Goal: Information Seeking & Learning: Learn about a topic

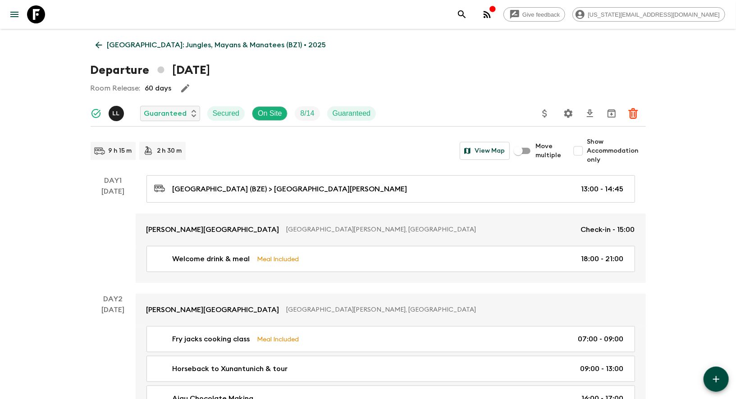
click at [43, 22] on icon at bounding box center [36, 14] width 18 height 18
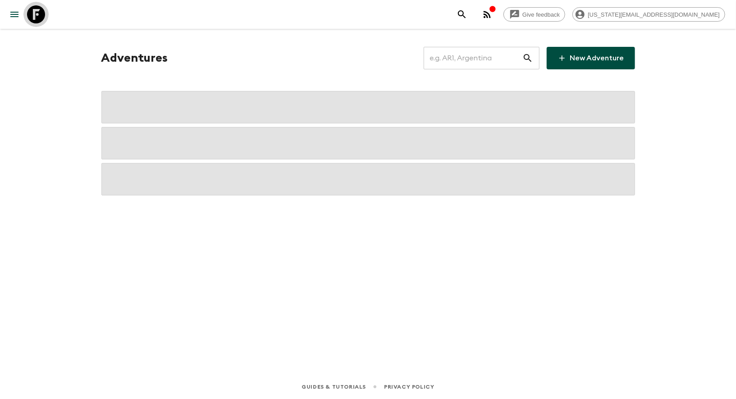
click at [43, 22] on icon at bounding box center [36, 14] width 18 height 18
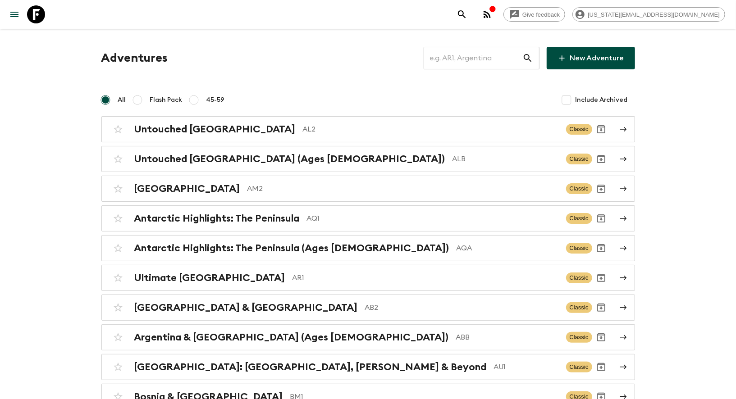
click at [449, 58] on input "text" at bounding box center [473, 58] width 99 height 25
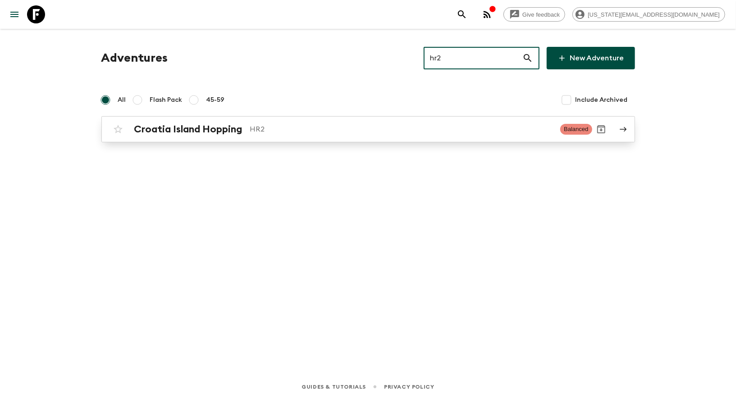
type input "hr2"
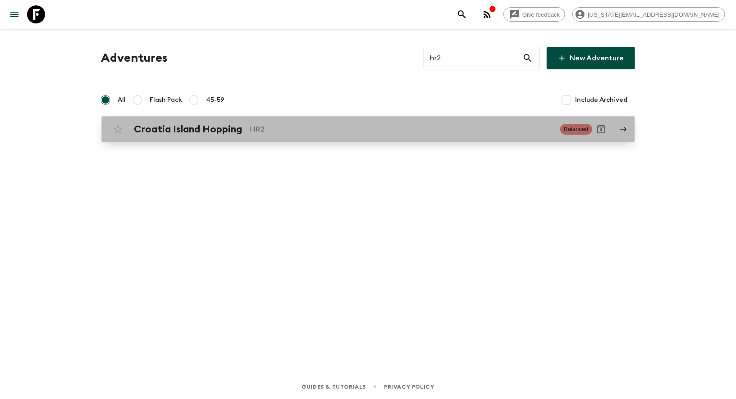
click at [301, 124] on p "HR2" at bounding box center [401, 129] width 303 height 11
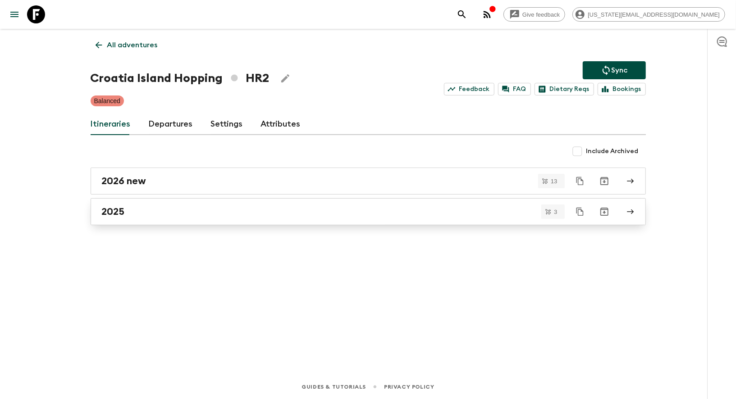
click at [145, 209] on div "2025" at bounding box center [360, 212] width 516 height 12
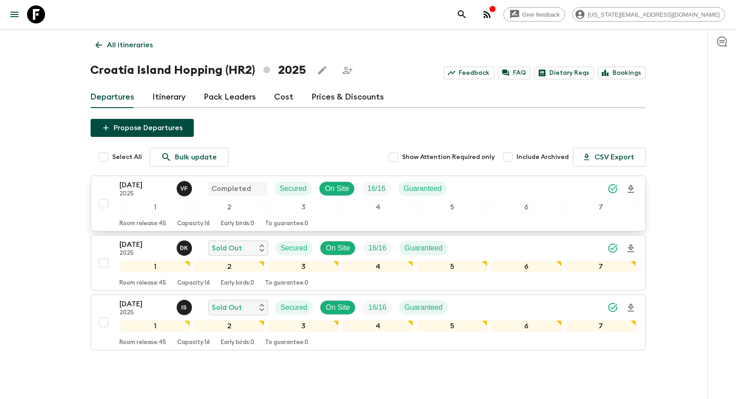
click at [130, 184] on p "[DATE]" at bounding box center [145, 185] width 50 height 11
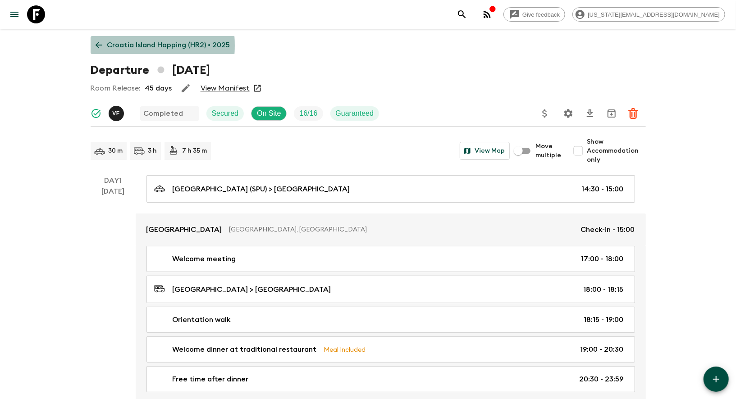
click at [98, 46] on icon at bounding box center [99, 45] width 10 height 10
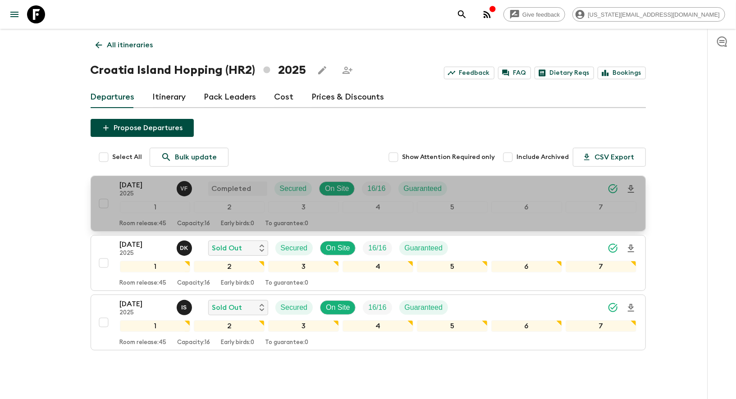
click at [148, 180] on p "[DATE]" at bounding box center [145, 185] width 50 height 11
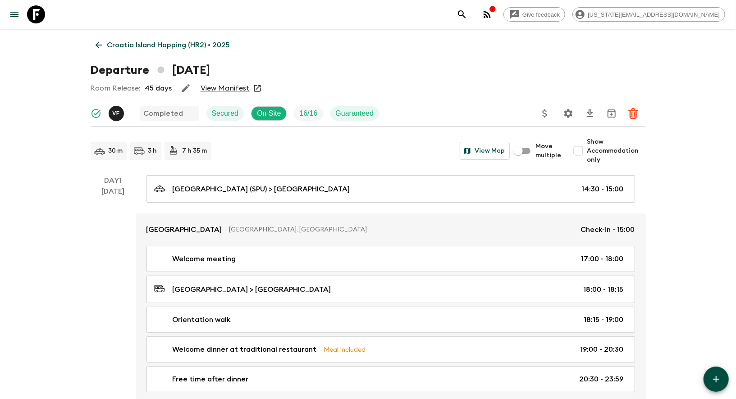
click at [178, 89] on button "button" at bounding box center [186, 88] width 18 height 18
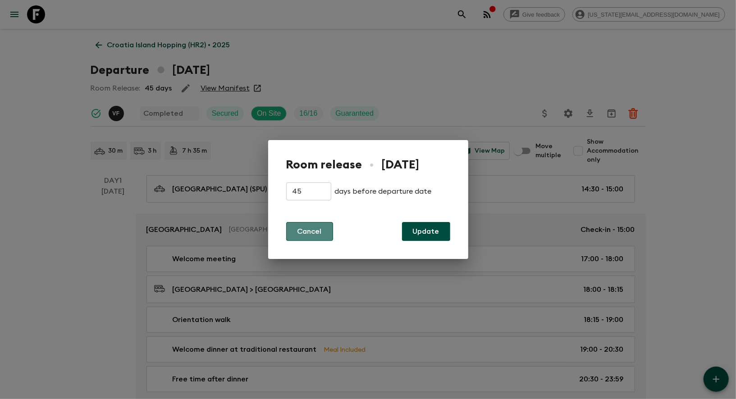
click at [311, 234] on button "Cancel" at bounding box center [309, 231] width 47 height 19
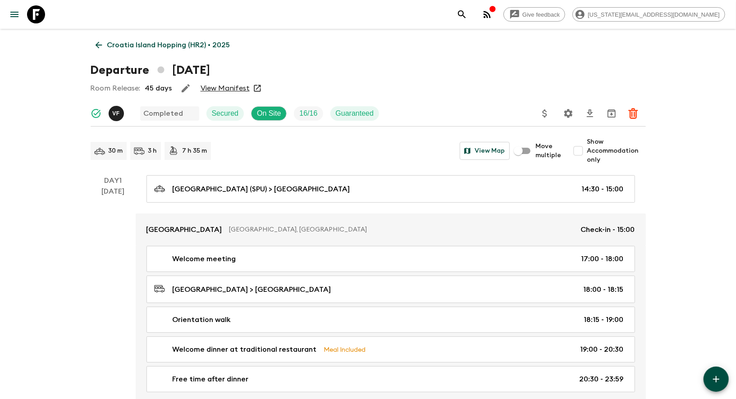
click at [188, 64] on h1 "Departure [DATE]" at bounding box center [150, 70] width 119 height 18
click at [189, 67] on h1 "Departure [DATE]" at bounding box center [150, 70] width 119 height 18
click at [566, 115] on icon "Settings" at bounding box center [568, 113] width 9 height 9
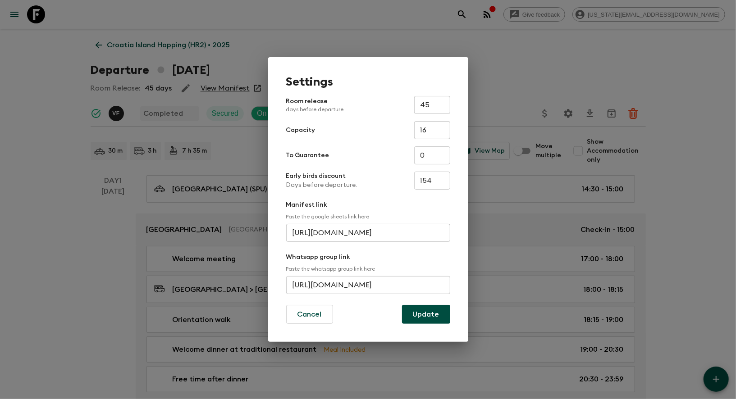
click at [504, 66] on div "Settings Room release days before departure 45 ​ Capacity 16 ​ To Guarantee 0 ​…" at bounding box center [368, 199] width 736 height 399
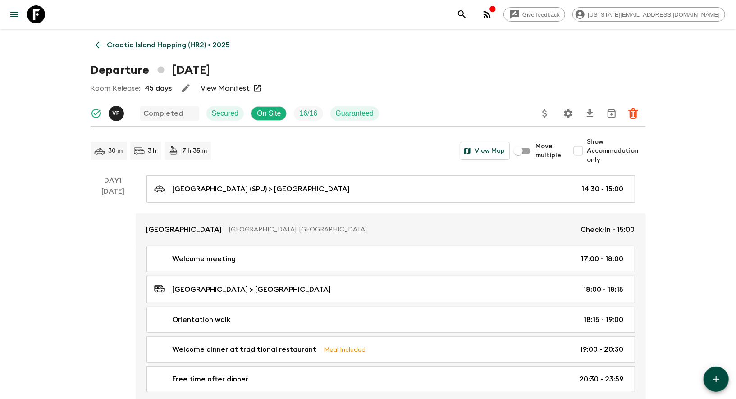
drag, startPoint x: 176, startPoint y: 69, endPoint x: 216, endPoint y: 69, distance: 40.6
click at [210, 69] on h1 "Departure [DATE]" at bounding box center [150, 70] width 119 height 18
click at [184, 69] on h1 "Departure [DATE]" at bounding box center [150, 70] width 119 height 18
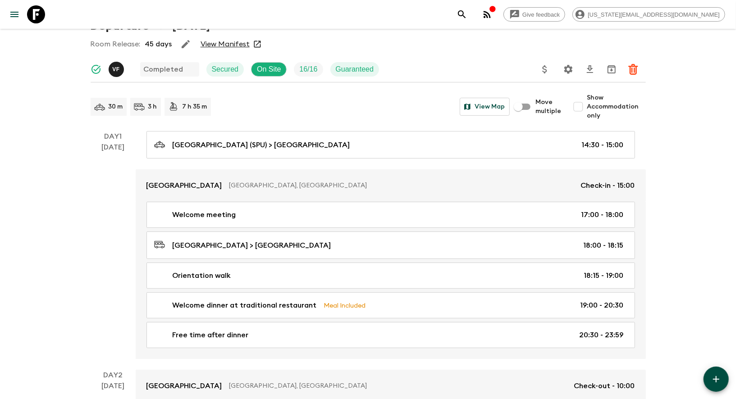
scroll to position [55, 0]
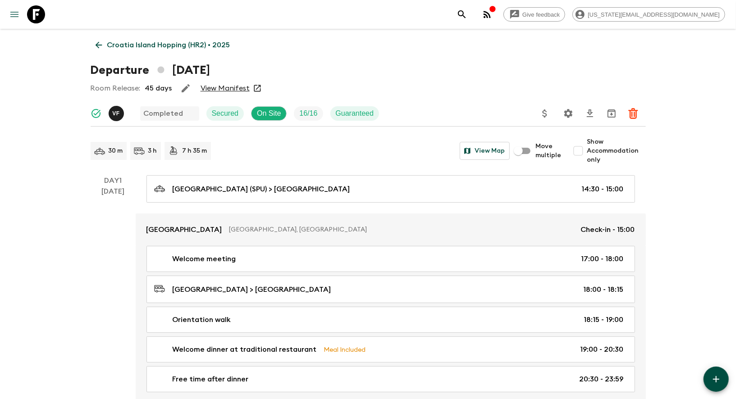
click at [15, 9] on icon "menu" at bounding box center [14, 14] width 11 height 11
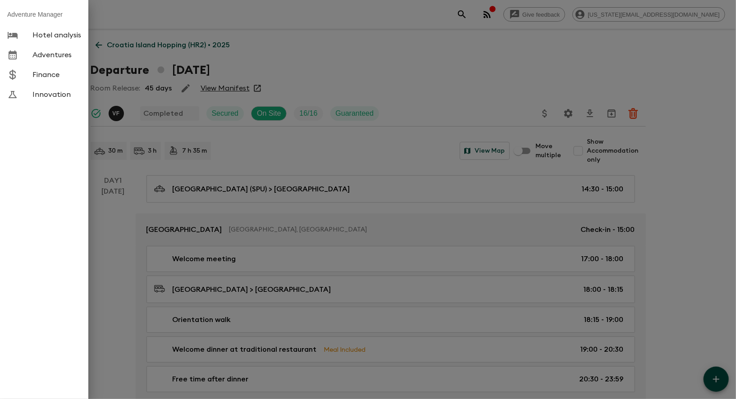
click at [336, 55] on div at bounding box center [368, 199] width 736 height 399
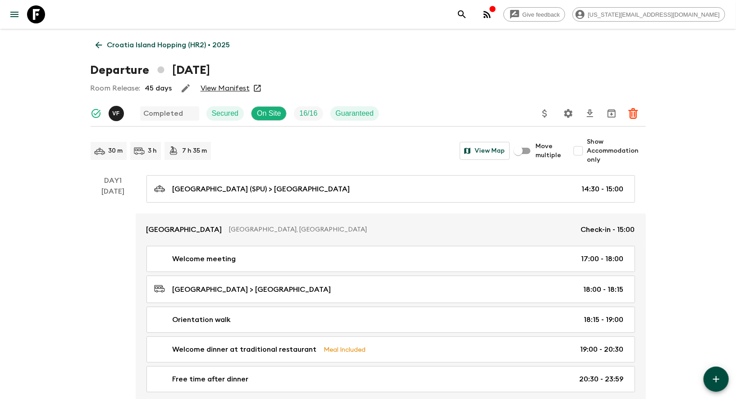
scroll to position [3, 0]
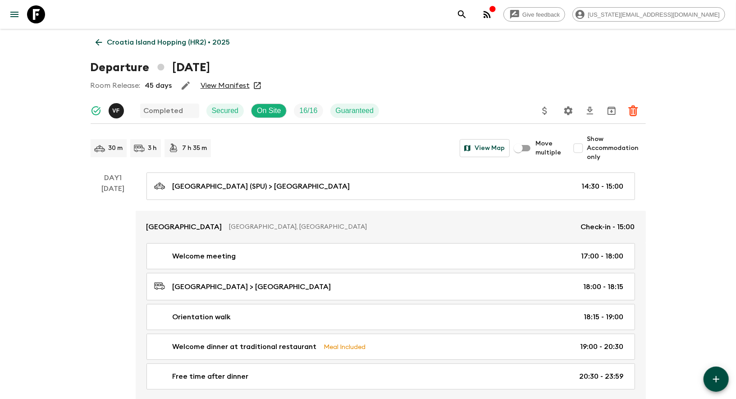
click at [493, 12] on icon "button" at bounding box center [487, 14] width 11 height 11
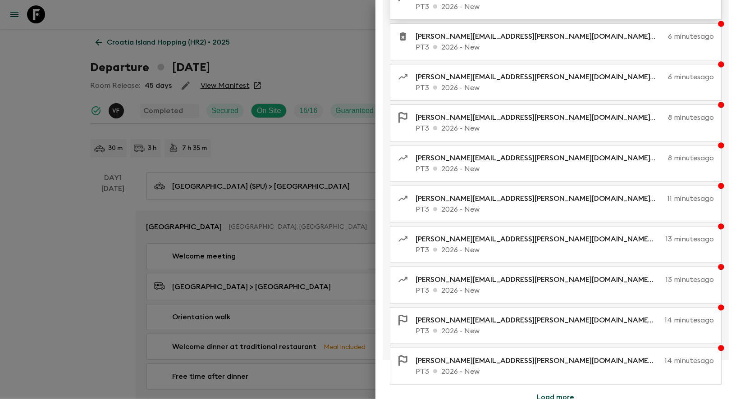
scroll to position [93, 0]
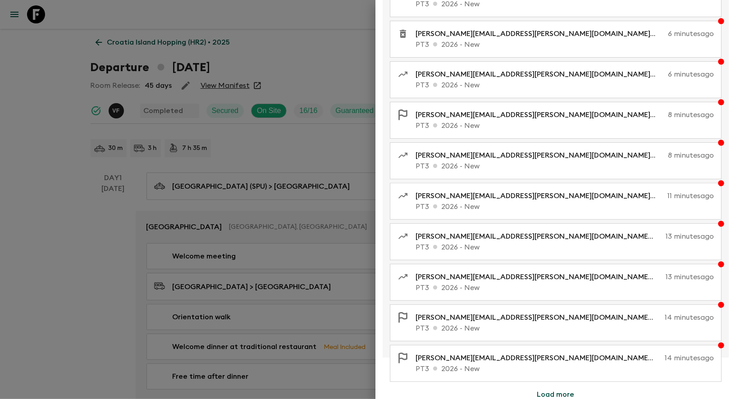
click at [538, 398] on button "Load more" at bounding box center [555, 395] width 59 height 18
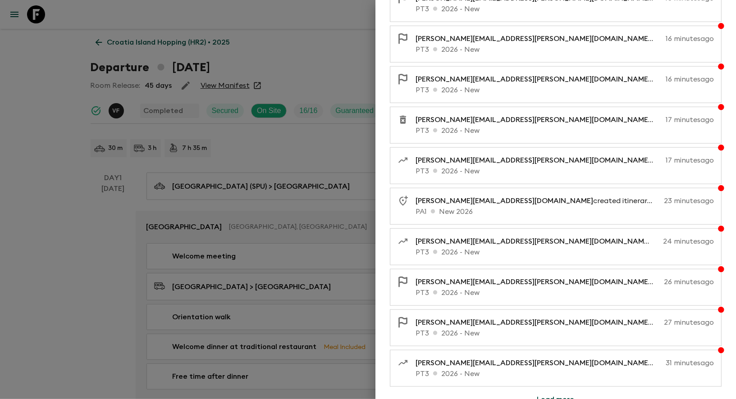
click at [558, 391] on button "Load more" at bounding box center [555, 400] width 59 height 18
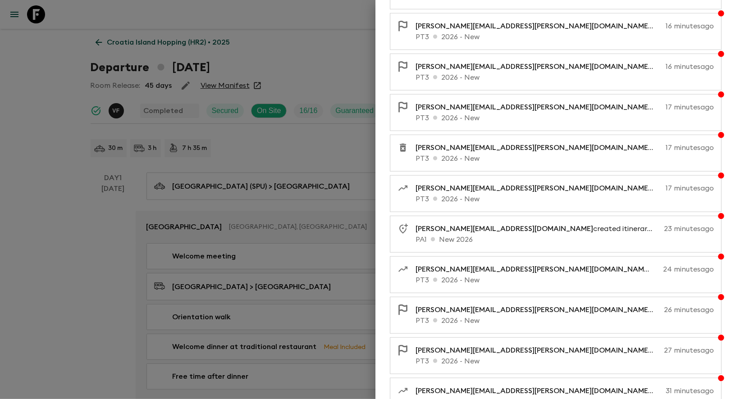
scroll to position [896, 0]
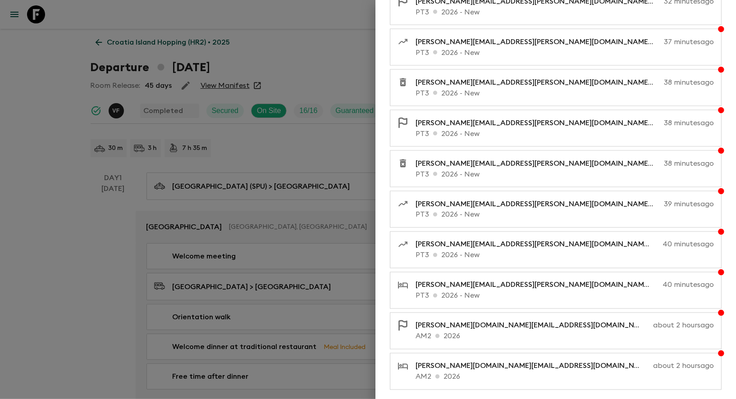
click at [543, 394] on button "Load more" at bounding box center [555, 403] width 59 height 18
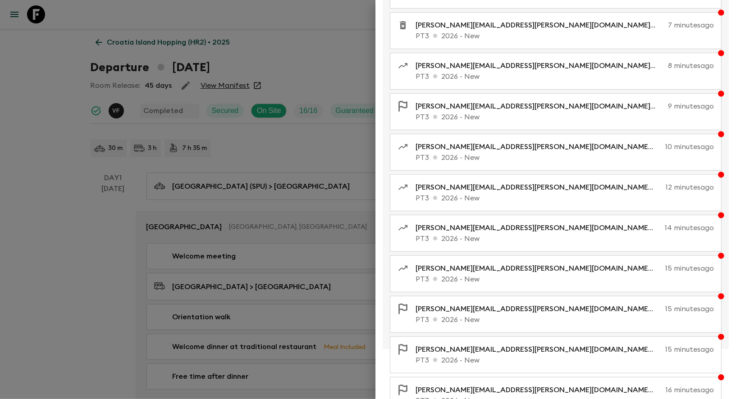
scroll to position [0, 0]
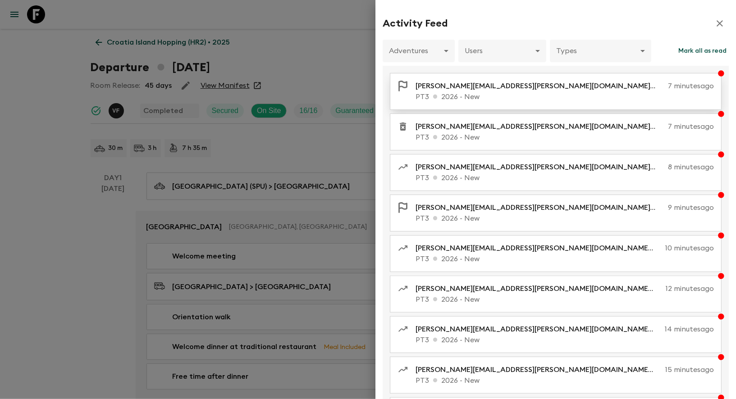
click at [672, 103] on div "[PERSON_NAME][EMAIL_ADDRESS][PERSON_NAME][DOMAIN_NAME] updated activity Free ti…" at bounding box center [556, 91] width 332 height 37
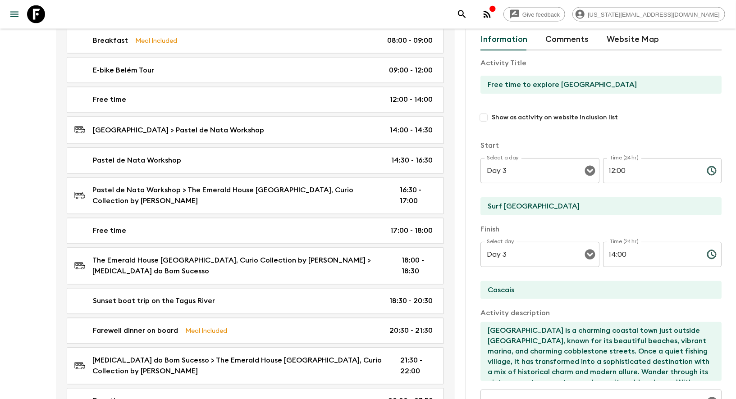
scroll to position [1012, 0]
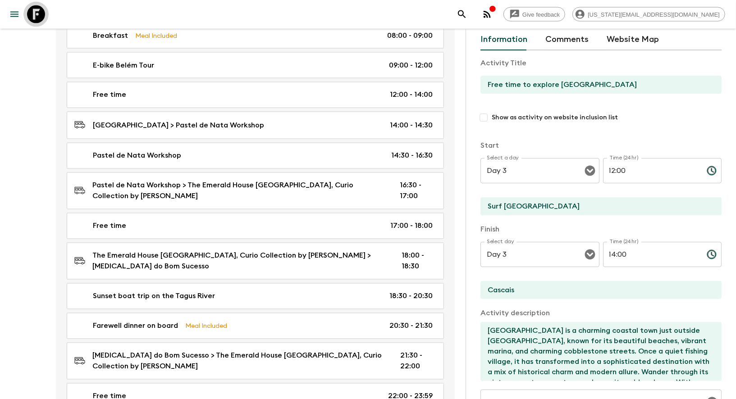
click at [33, 18] on icon at bounding box center [36, 14] width 18 height 18
